Goal: Find specific page/section

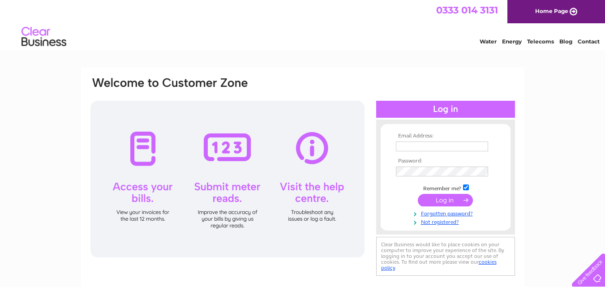
type input "[EMAIL_ADDRESS][DOMAIN_NAME]"
click at [447, 200] on input "submit" at bounding box center [445, 200] width 55 height 13
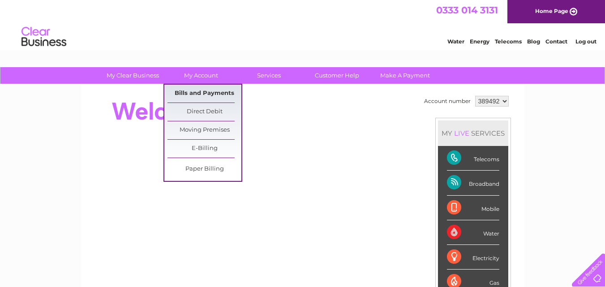
click at [205, 91] on link "Bills and Payments" at bounding box center [205, 94] width 74 height 18
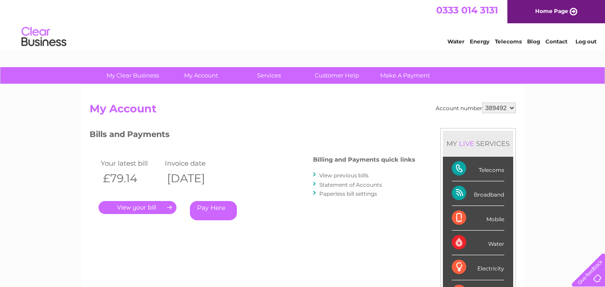
click at [160, 205] on link "." at bounding box center [138, 207] width 78 height 13
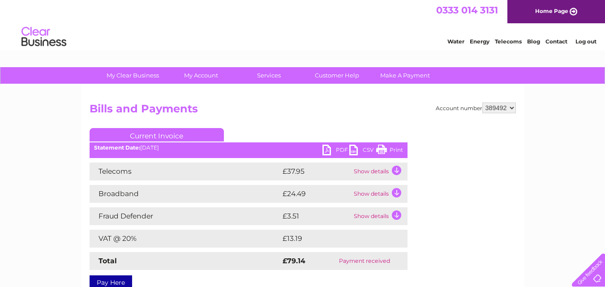
click at [391, 150] on link "Print" at bounding box center [389, 151] width 27 height 13
